Goal: Use online tool/utility: Utilize a website feature to perform a specific function

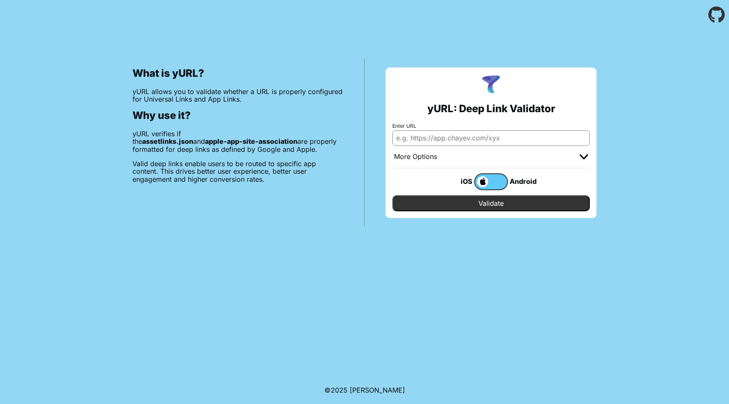
click at [409, 140] on input "Enter URL" at bounding box center [490, 137] width 197 height 15
type input "[DOMAIN_NAME]"
click at [422, 207] on input "Validate" at bounding box center [490, 203] width 197 height 16
click at [482, 178] on span at bounding box center [481, 181] width 13 height 11
click at [0, 0] on input "checkbox" at bounding box center [0, 0] width 0 height 0
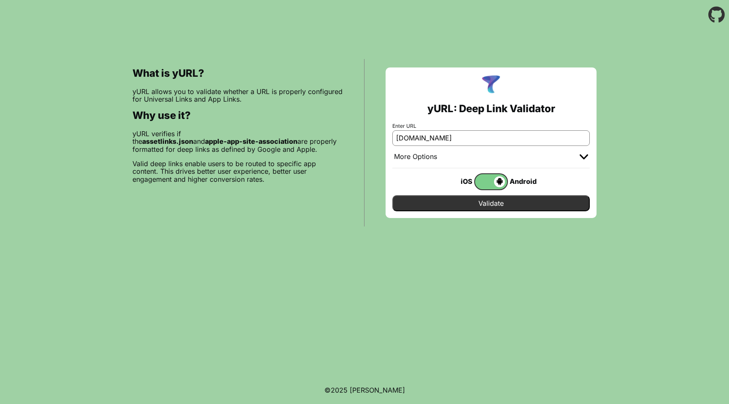
click at [498, 181] on span at bounding box center [490, 181] width 30 height 11
click at [0, 0] on input "checkbox" at bounding box center [0, 0] width 0 height 0
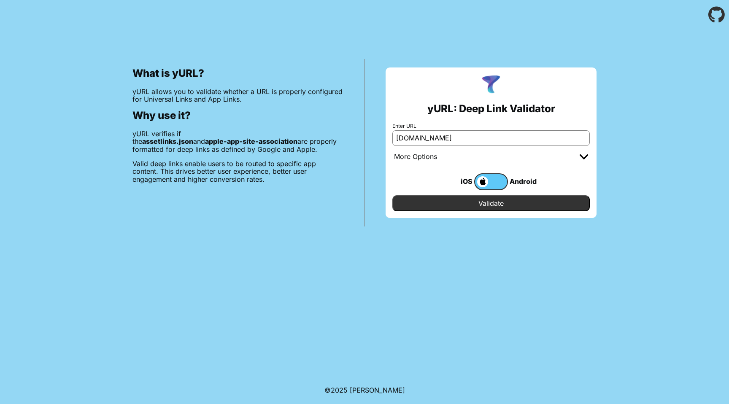
click at [492, 183] on label at bounding box center [491, 181] width 34 height 17
click at [0, 0] on input "checkbox" at bounding box center [0, 0] width 0 height 0
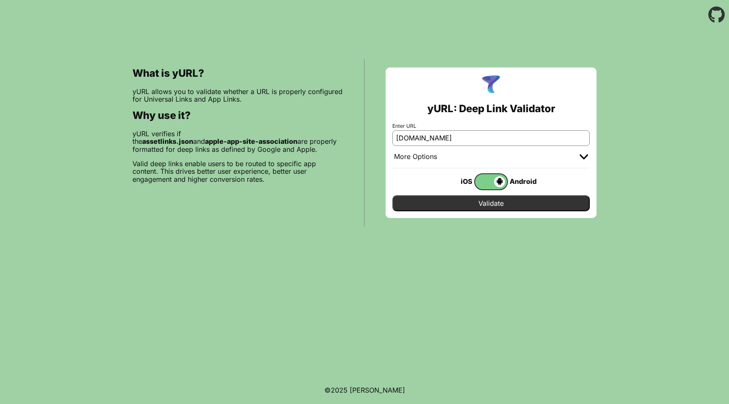
click at [492, 183] on span at bounding box center [490, 181] width 30 height 11
click at [0, 0] on input "checkbox" at bounding box center [0, 0] width 0 height 0
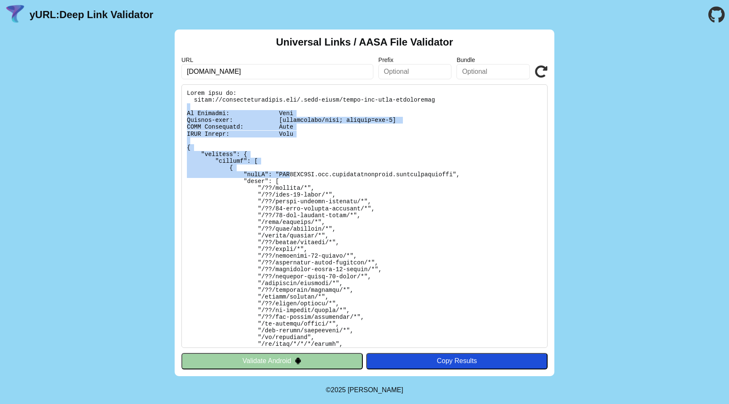
drag, startPoint x: 275, startPoint y: 105, endPoint x: 293, endPoint y: 179, distance: 75.9
click at [293, 182] on pre at bounding box center [364, 216] width 366 height 264
click at [293, 179] on pre at bounding box center [364, 216] width 366 height 264
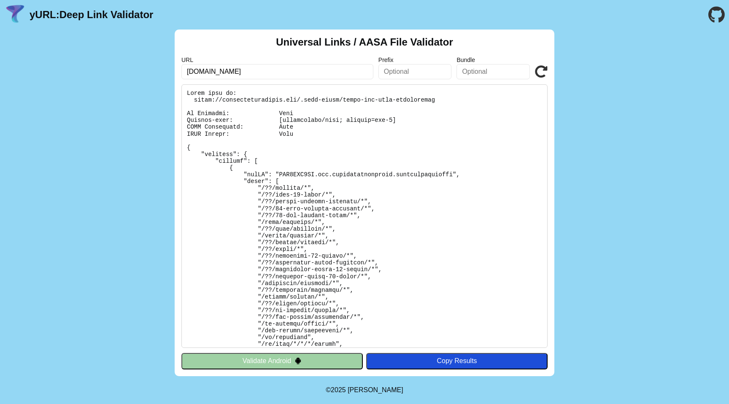
click at [293, 202] on pre at bounding box center [364, 216] width 366 height 264
click at [386, 64] on input "text" at bounding box center [414, 71] width 73 height 15
click at [466, 67] on input "text" at bounding box center [492, 71] width 73 height 15
